Goal: Task Accomplishment & Management: Manage account settings

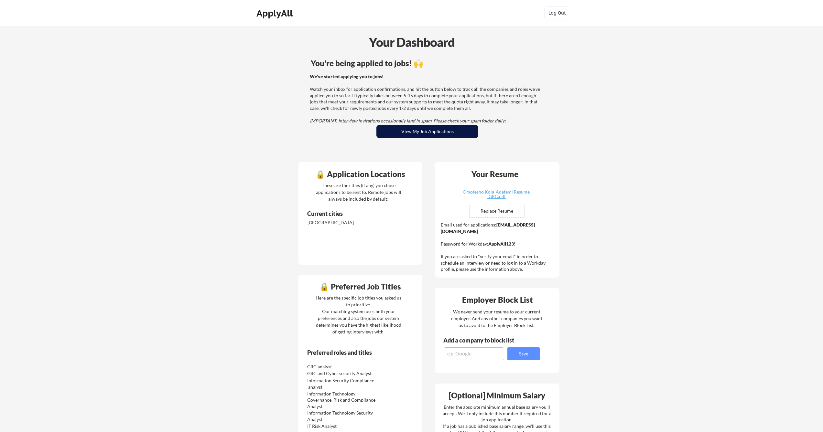
click at [420, 133] on button "View My Job Applications" at bounding box center [427, 131] width 102 height 13
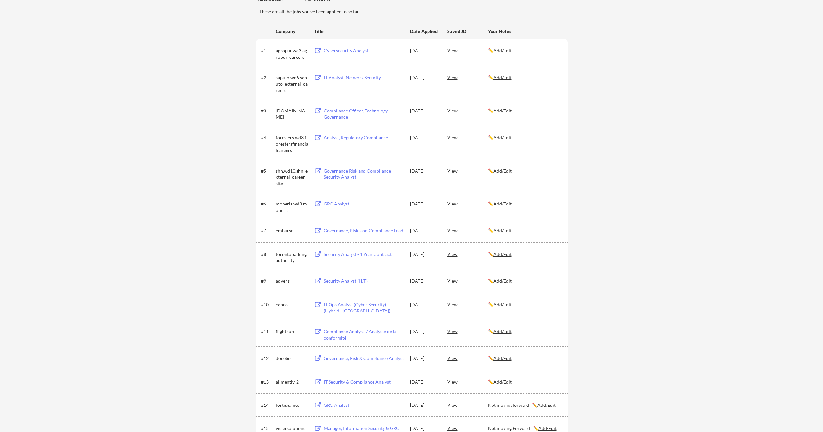
scroll to position [86, 0]
click at [447, 51] on div "#1 agropur.wd3.agropur_careers Cybersecurity Analyst [DATE] View ✏️ Add/Edit" at bounding box center [411, 53] width 301 height 15
click at [450, 51] on div "View" at bounding box center [467, 52] width 41 height 12
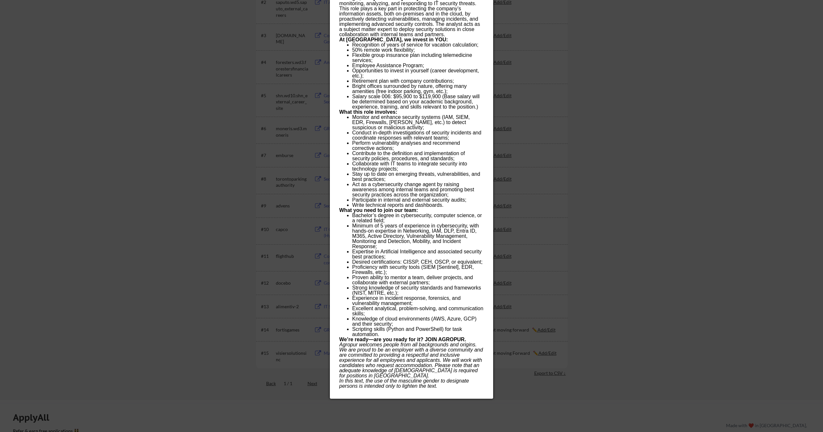
scroll to position [0, 0]
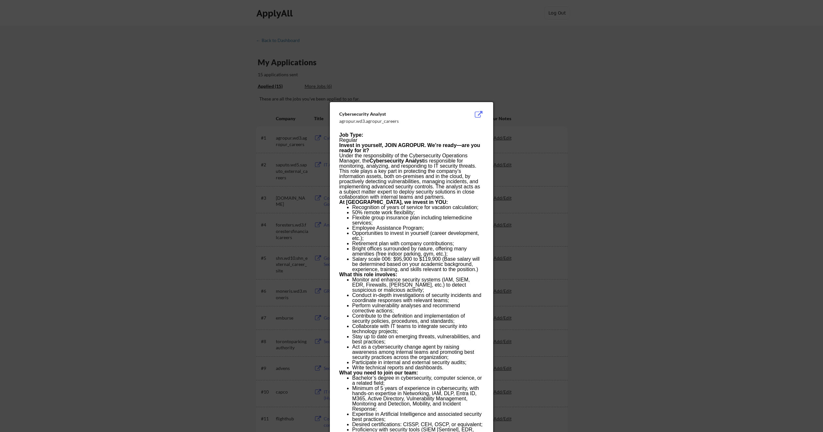
click at [554, 71] on div at bounding box center [411, 216] width 823 height 432
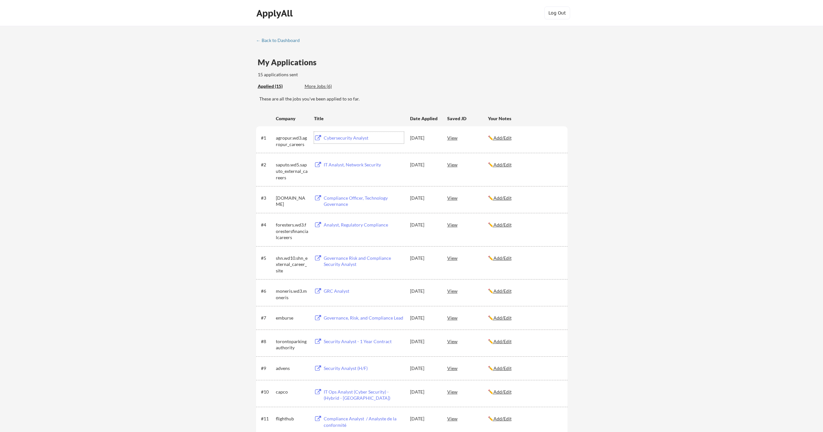
click at [337, 140] on div "Cybersecurity Analyst" at bounding box center [364, 138] width 80 height 6
click at [338, 163] on div "IT Analyst, Network Security" at bounding box center [364, 165] width 80 height 6
click at [338, 199] on div "Compliance Officer, Technology Governance" at bounding box center [364, 201] width 80 height 13
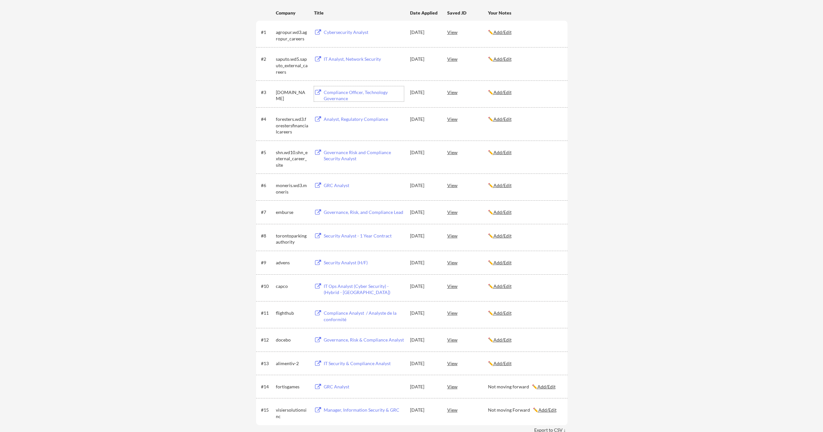
scroll to position [49, 0]
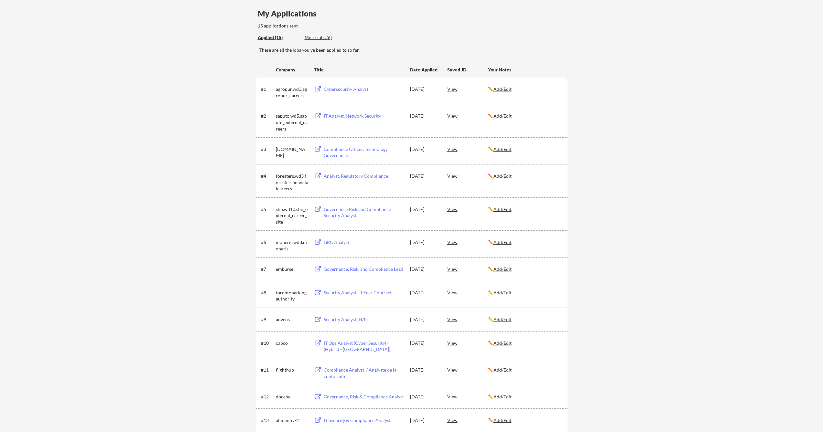
click at [506, 87] on u "Add/Edit" at bounding box center [502, 88] width 18 height 5
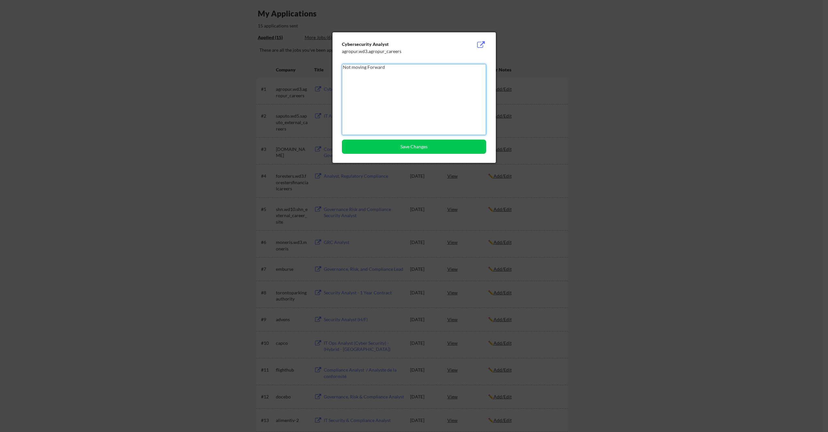
type textarea "Not moving Forward"
click at [437, 145] on button "Save Changes" at bounding box center [414, 147] width 144 height 14
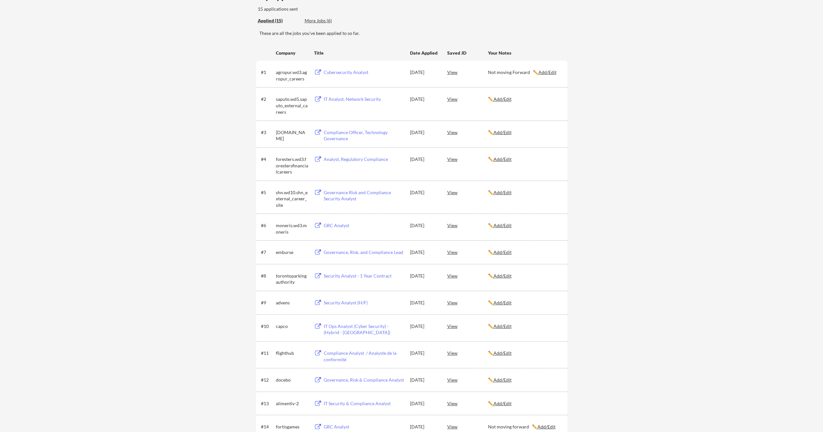
scroll to position [10, 0]
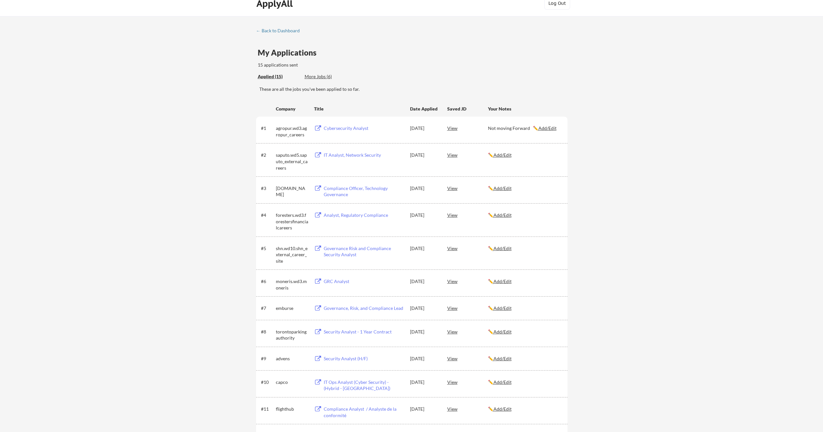
click at [318, 74] on div "More Jobs (6)" at bounding box center [329, 76] width 48 height 6
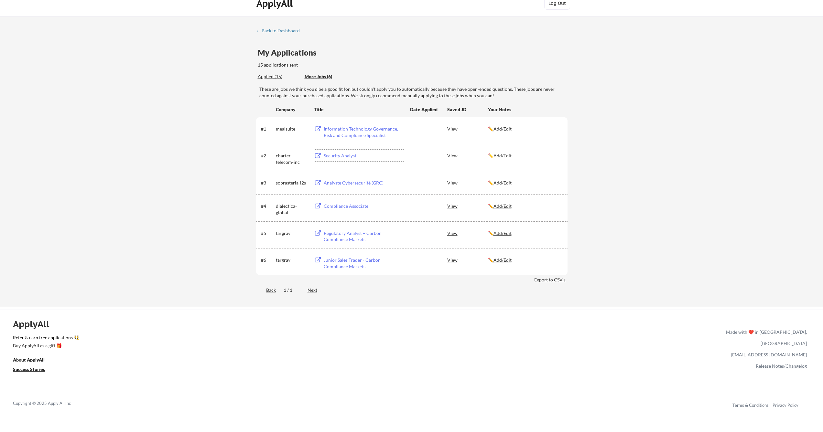
click at [344, 154] on div "Security Analyst" at bounding box center [364, 156] width 80 height 6
